Goal: Transaction & Acquisition: Purchase product/service

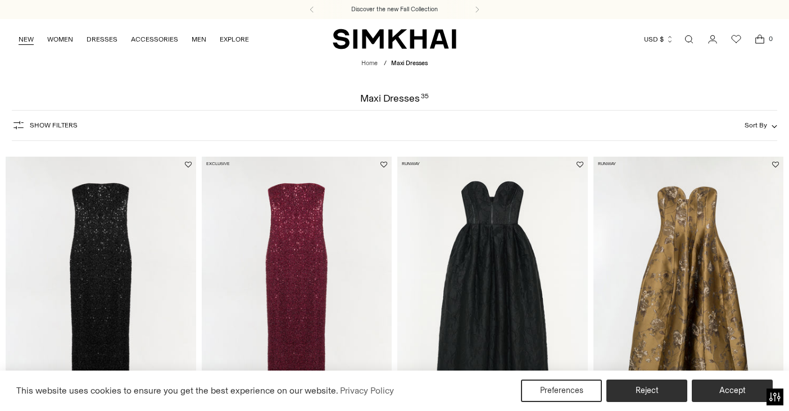
click at [22, 38] on link "NEW" at bounding box center [26, 39] width 15 height 25
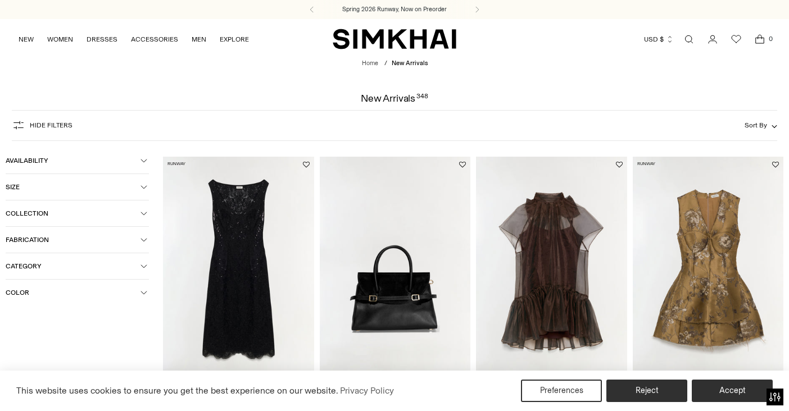
click at [37, 262] on span "Category" at bounding box center [73, 266] width 135 height 8
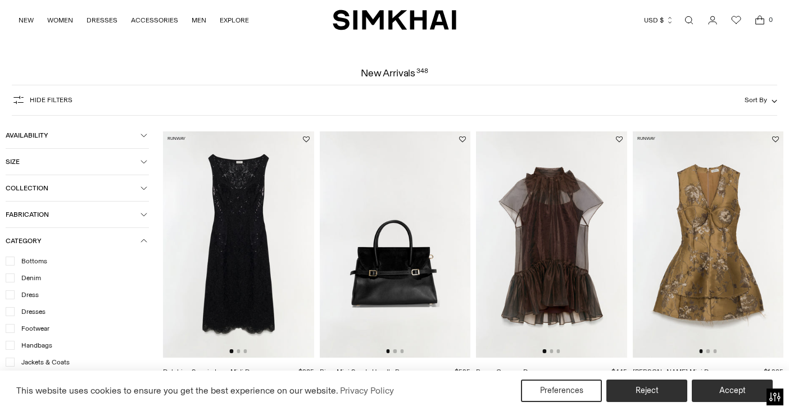
click at [11, 292] on icon at bounding box center [10, 295] width 6 height 6
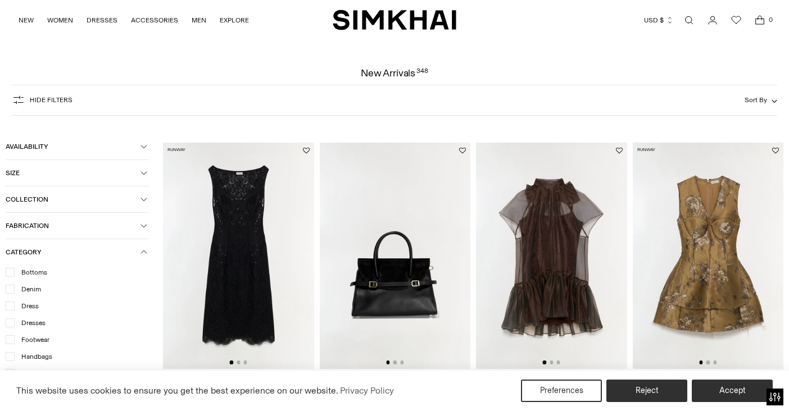
scroll to position [143, 0]
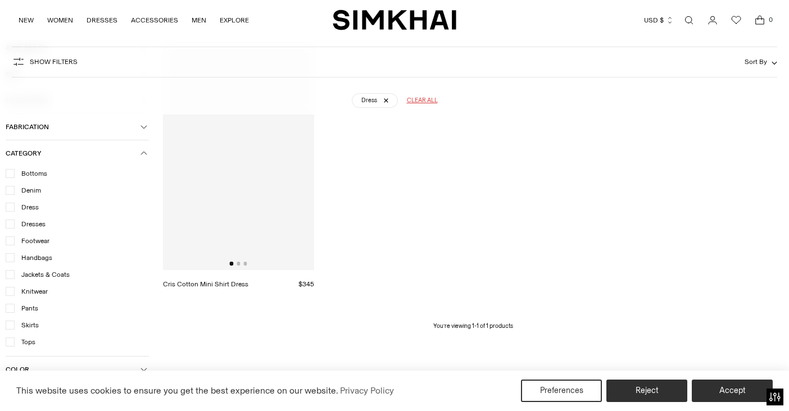
scroll to position [83, 0]
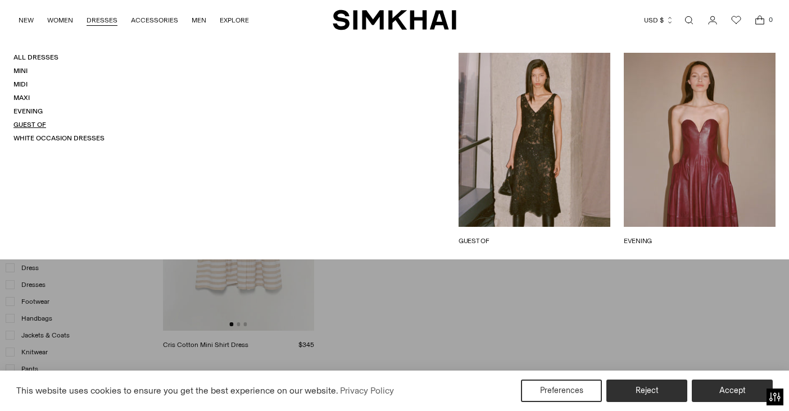
click at [43, 123] on link "Guest Of" at bounding box center [29, 125] width 33 height 8
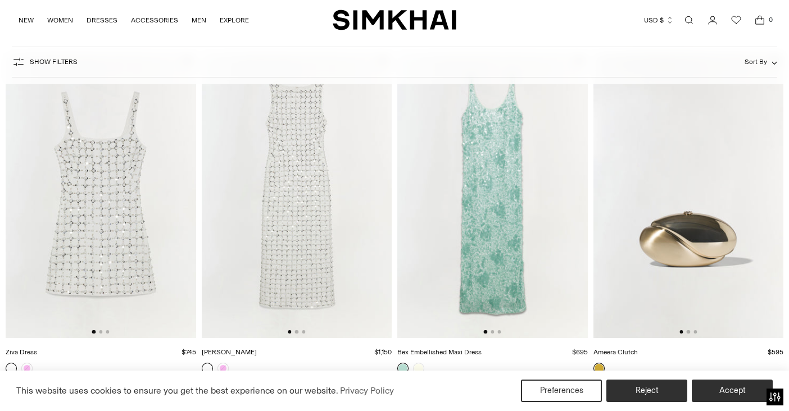
scroll to position [7923, 0]
